Goal: Check status: Check status

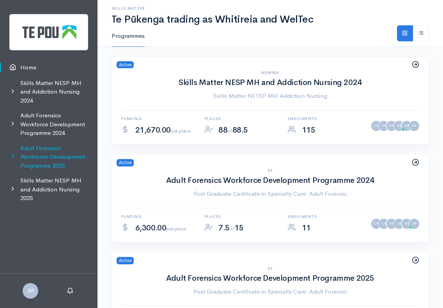
click at [46, 152] on link "Adult Forensics Workforce Development Programme 2025" at bounding box center [48, 157] width 97 height 33
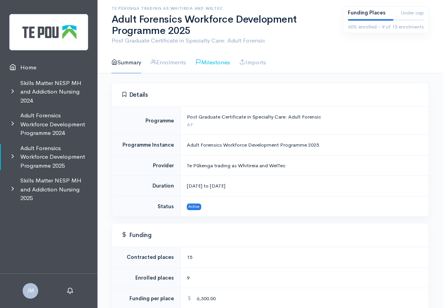
click at [208, 67] on link "Milestones" at bounding box center [212, 62] width 35 height 22
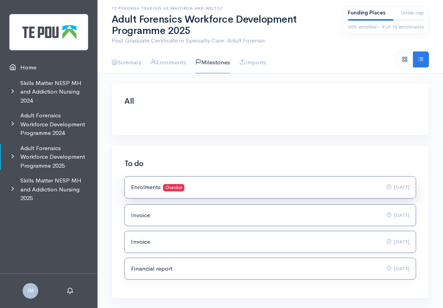
click at [215, 189] on div "Enrolments Overdue 07 Aug 2025" at bounding box center [270, 187] width 278 height 9
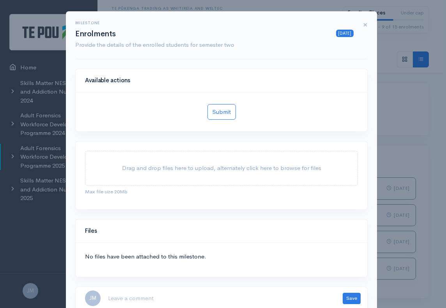
click at [363, 24] on span "×" at bounding box center [365, 24] width 5 height 11
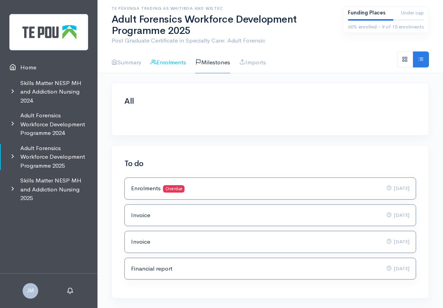
click at [170, 61] on link "Enrolments" at bounding box center [167, 62] width 35 height 22
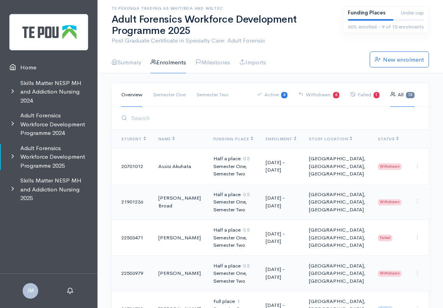
click at [205, 93] on link "Semester Two" at bounding box center [212, 95] width 32 height 24
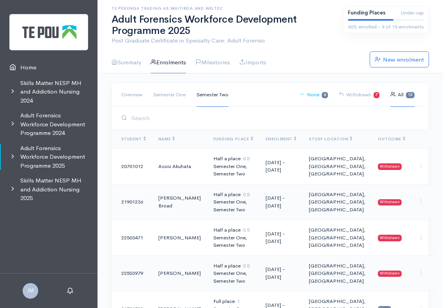
click at [314, 96] on link "None 6" at bounding box center [313, 95] width 28 height 24
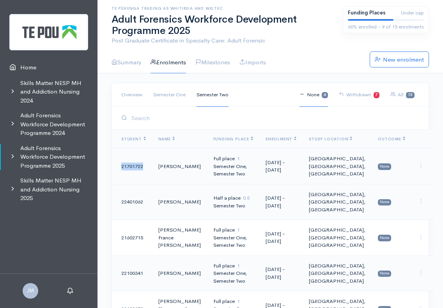
drag, startPoint x: 145, startPoint y: 166, endPoint x: 119, endPoint y: 167, distance: 25.7
click at [119, 167] on td "21701722" at bounding box center [132, 167] width 40 height 36
click at [362, 96] on link "Withdrawn 7" at bounding box center [359, 95] width 41 height 24
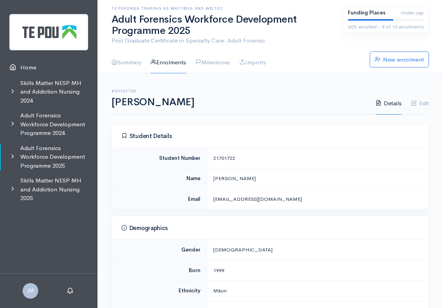
drag, startPoint x: 237, startPoint y: 158, endPoint x: 211, endPoint y: 158, distance: 25.7
click at [211, 158] on td "21701722" at bounding box center [317, 158] width 221 height 21
copy div "21701722"
drag, startPoint x: 272, startPoint y: 180, endPoint x: 257, endPoint y: 181, distance: 15.6
click at [257, 181] on div "[PERSON_NAME]" at bounding box center [316, 179] width 206 height 8
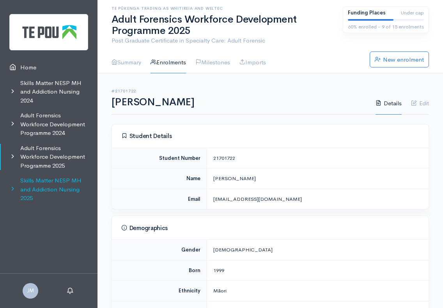
copy div "Harper"
drag, startPoint x: 231, startPoint y: 177, endPoint x: 198, endPoint y: 177, distance: 32.7
click at [198, 177] on tr "Name Justyce Francesca Harper" at bounding box center [270, 178] width 317 height 21
click at [222, 184] on td "Justyce Francesca Harper" at bounding box center [317, 178] width 221 height 21
drag, startPoint x: 231, startPoint y: 177, endPoint x: 209, endPoint y: 177, distance: 21.8
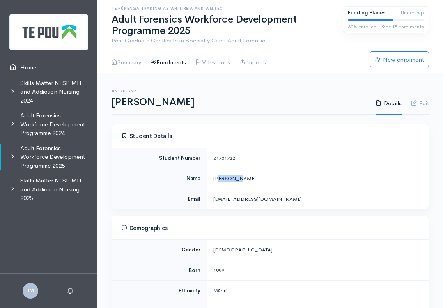
click at [209, 177] on td "Justyce Francesca Harper" at bounding box center [317, 178] width 221 height 21
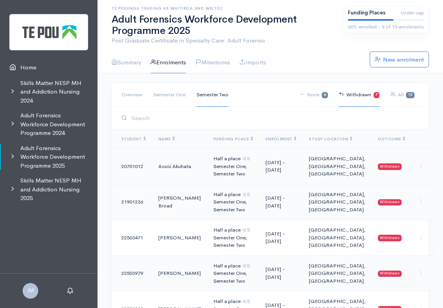
click at [288, 163] on td "[DATE] - [DATE]" at bounding box center [280, 167] width 43 height 36
click at [181, 201] on td "[PERSON_NAME] Broad" at bounding box center [179, 202] width 55 height 36
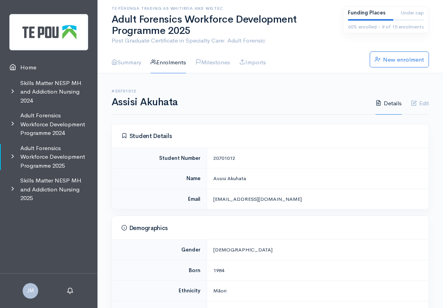
scroll to position [156, 0]
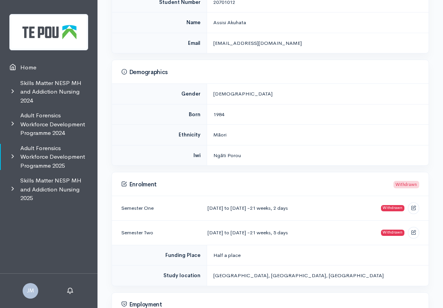
click at [278, 206] on small "21 weeks, 2 days" at bounding box center [269, 208] width 38 height 7
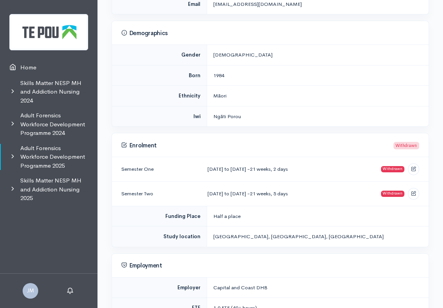
scroll to position [234, 0]
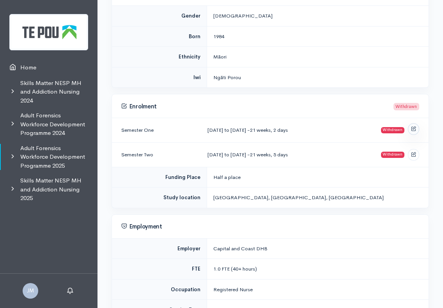
click at [412, 126] on icon at bounding box center [413, 128] width 5 height 5
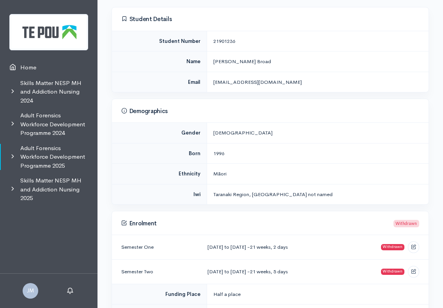
scroll to position [234, 0]
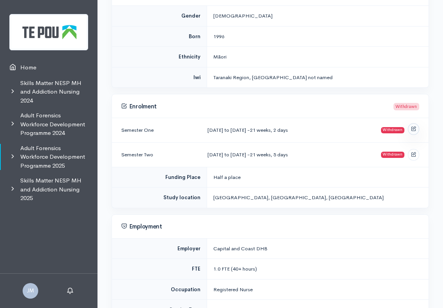
click at [414, 127] on icon at bounding box center [413, 128] width 5 height 5
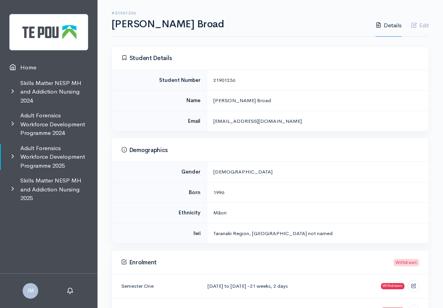
scroll to position [0, 0]
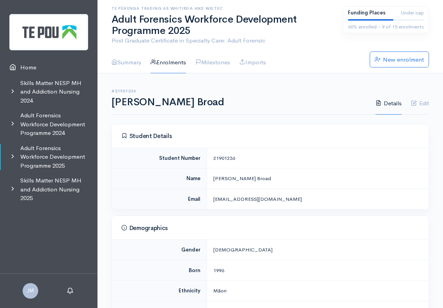
click at [171, 60] on link "Enrolments" at bounding box center [167, 62] width 35 height 22
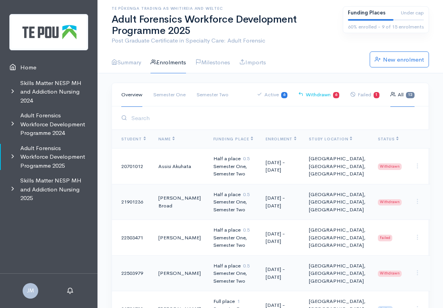
click at [327, 94] on link "Withdrawn 6" at bounding box center [318, 95] width 41 height 24
click at [207, 95] on link "Semester Two" at bounding box center [212, 95] width 32 height 24
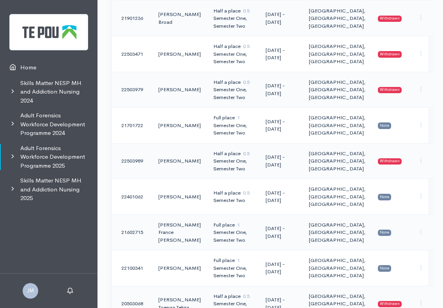
scroll to position [28, 0]
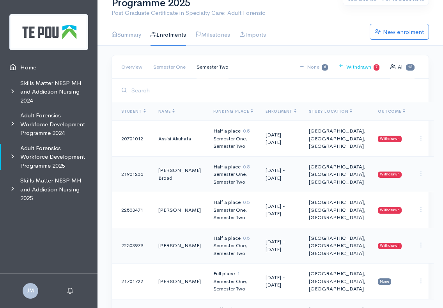
click at [362, 67] on link "Withdrawn 7" at bounding box center [359, 67] width 41 height 24
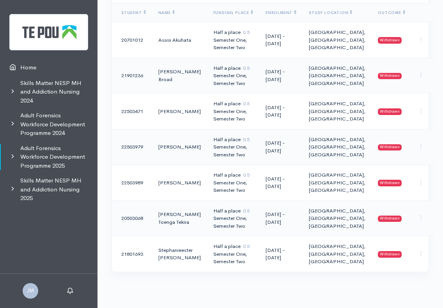
scroll to position [87, 0]
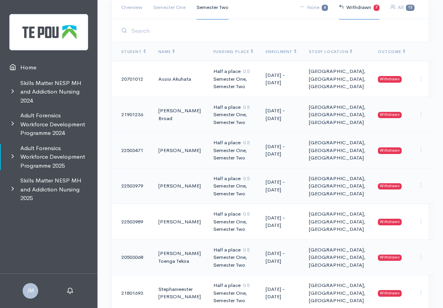
click at [274, 154] on td "[DATE] - [DATE]" at bounding box center [280, 151] width 43 height 36
click at [214, 186] on div "Semester One, Semester Two" at bounding box center [233, 189] width 40 height 15
click at [270, 219] on td "[DATE] - [DATE]" at bounding box center [280, 222] width 43 height 36
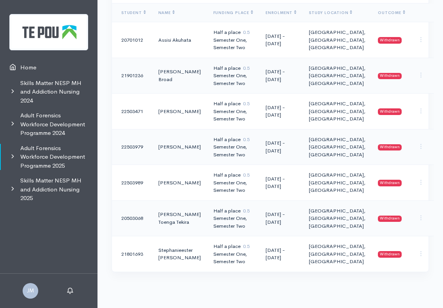
click at [257, 219] on td "Half a place 0.5 Semester One, Semester Two" at bounding box center [233, 218] width 52 height 36
click at [337, 248] on td "[GEOGRAPHIC_DATA], [GEOGRAPHIC_DATA], [GEOGRAPHIC_DATA]" at bounding box center [337, 253] width 69 height 35
click at [225, 216] on div "Semester One, Semester Two" at bounding box center [233, 221] width 40 height 15
click at [226, 180] on div "Semester One, Semester Two" at bounding box center [233, 186] width 40 height 15
click at [189, 144] on td "[PERSON_NAME]" at bounding box center [179, 147] width 55 height 36
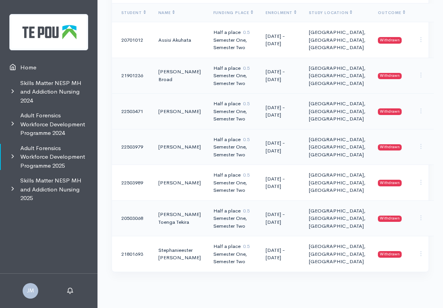
click at [231, 108] on div "Semester One, Semester Two" at bounding box center [233, 115] width 40 height 15
click at [170, 79] on td "[PERSON_NAME] Broad" at bounding box center [179, 76] width 55 height 36
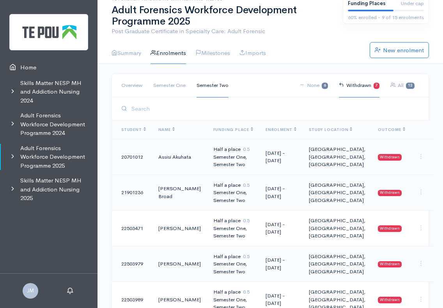
click at [378, 157] on span "Withdrawn" at bounding box center [390, 157] width 24 height 6
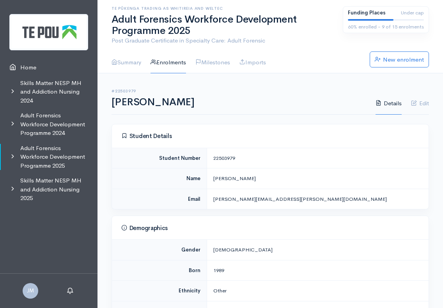
scroll to position [117, 0]
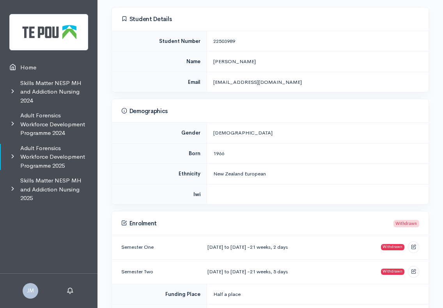
click at [266, 246] on small "21 weeks, 2 days" at bounding box center [269, 247] width 38 height 7
click at [411, 246] on icon at bounding box center [413, 245] width 5 height 5
click at [267, 249] on td "01 Feb 2025 to 30 Jun 2025 - 21 weeks, 2 days" at bounding box center [287, 247] width 173 height 25
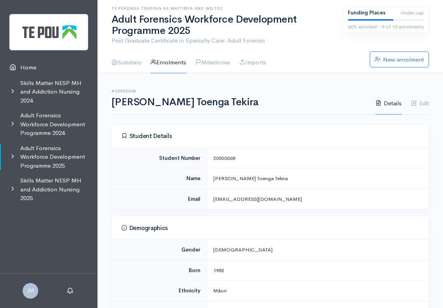
scroll to position [117, 0]
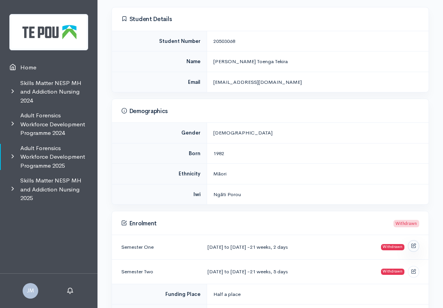
click at [412, 246] on icon at bounding box center [413, 245] width 5 height 5
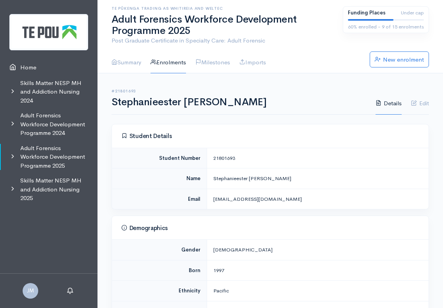
scroll to position [156, 0]
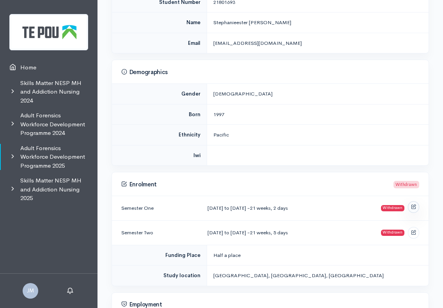
click at [412, 205] on icon at bounding box center [413, 206] width 5 height 5
click at [413, 205] on icon at bounding box center [413, 206] width 5 height 5
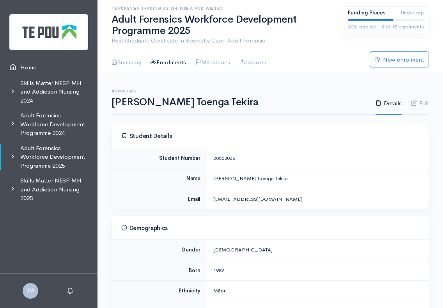
scroll to position [117, 0]
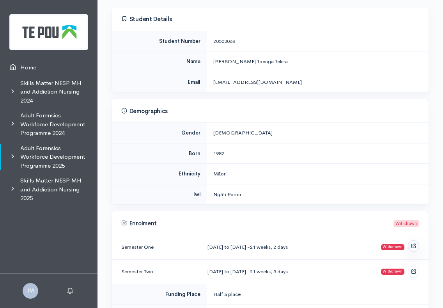
click at [416, 247] on link at bounding box center [413, 246] width 11 height 12
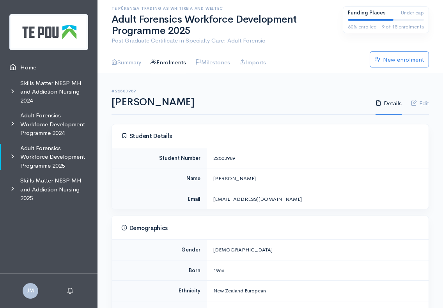
scroll to position [117, 0]
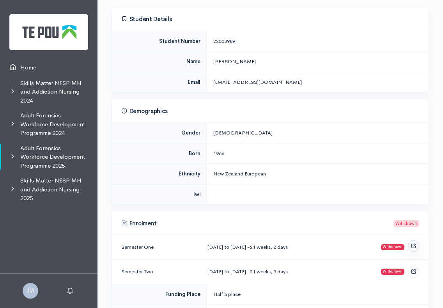
click at [413, 245] on icon at bounding box center [413, 245] width 5 height 5
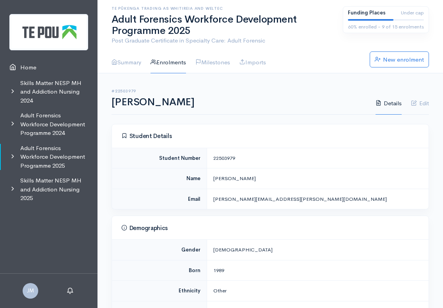
scroll to position [195, 0]
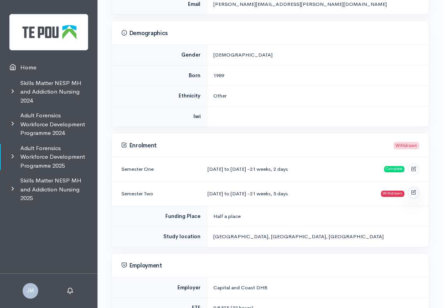
click at [413, 192] on icon at bounding box center [413, 191] width 5 height 5
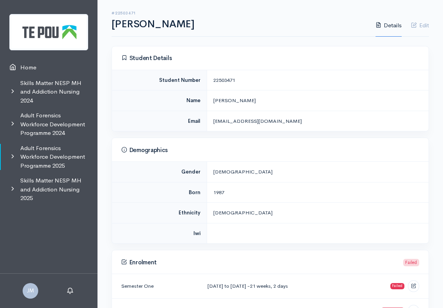
scroll to position [156, 0]
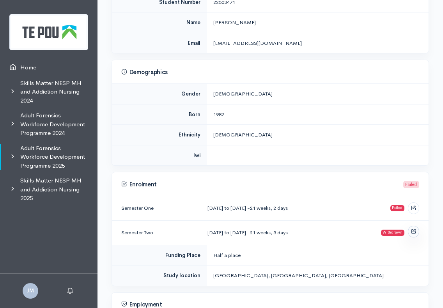
click at [413, 232] on link at bounding box center [413, 232] width 11 height 12
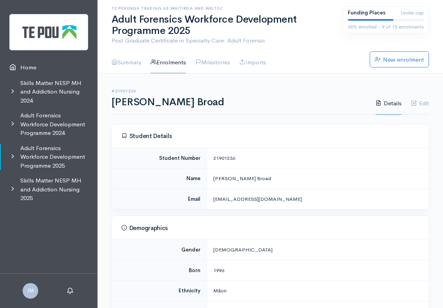
scroll to position [117, 0]
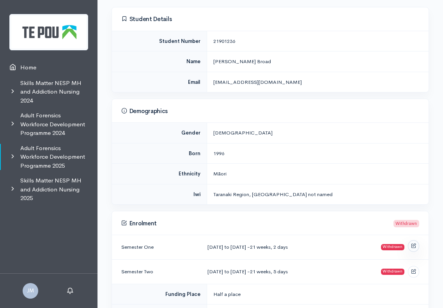
click at [416, 246] on link at bounding box center [413, 246] width 11 height 12
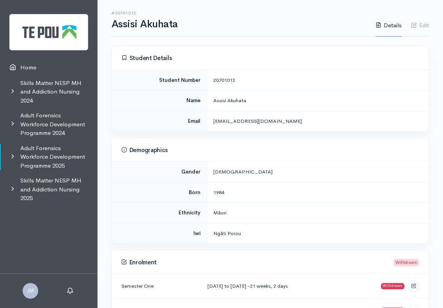
scroll to position [195, 0]
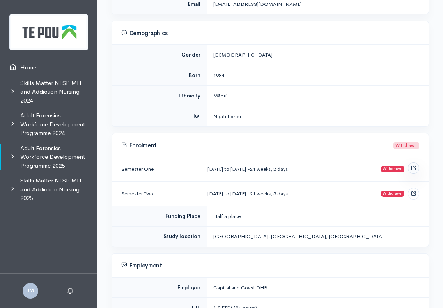
click at [414, 168] on link at bounding box center [413, 168] width 11 height 12
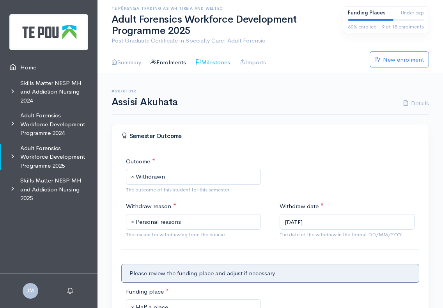
click at [214, 62] on link "Milestones" at bounding box center [212, 62] width 35 height 22
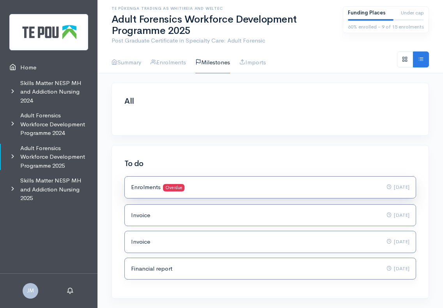
click at [215, 188] on div "Enrolments Overdue 07 Aug 2025" at bounding box center [270, 187] width 278 height 9
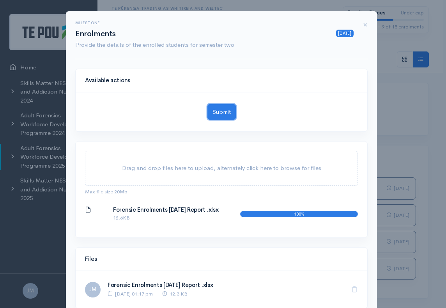
click at [217, 113] on button "Submit" at bounding box center [221, 112] width 28 height 16
